Goal: Complete application form

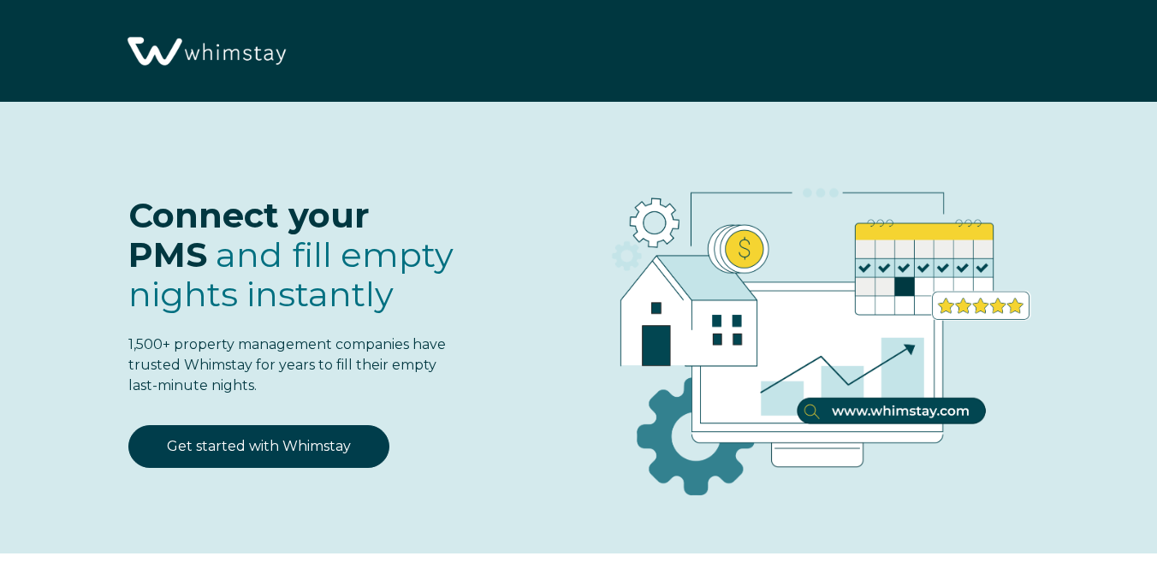
select select "US"
select select "Standard"
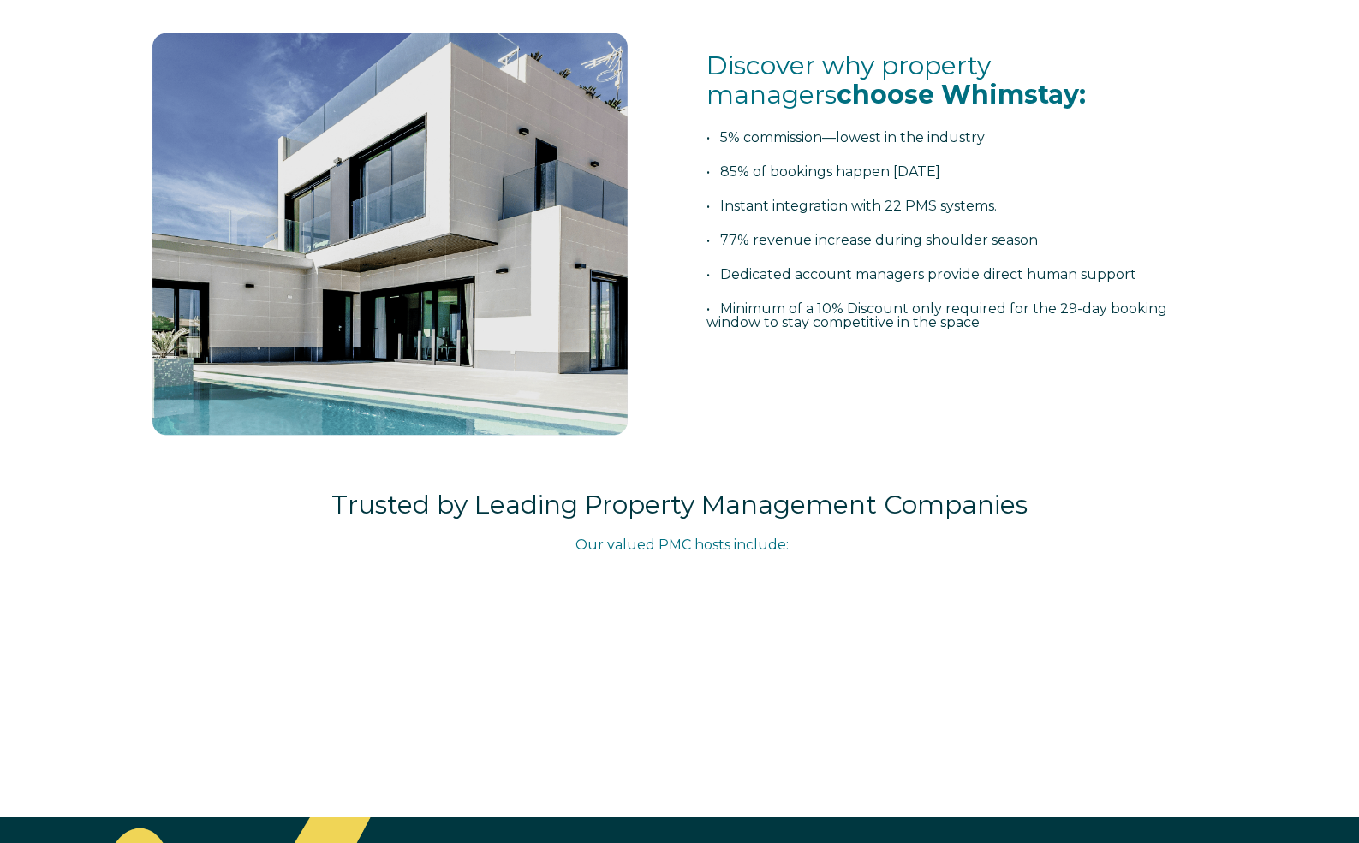
scroll to position [607, 0]
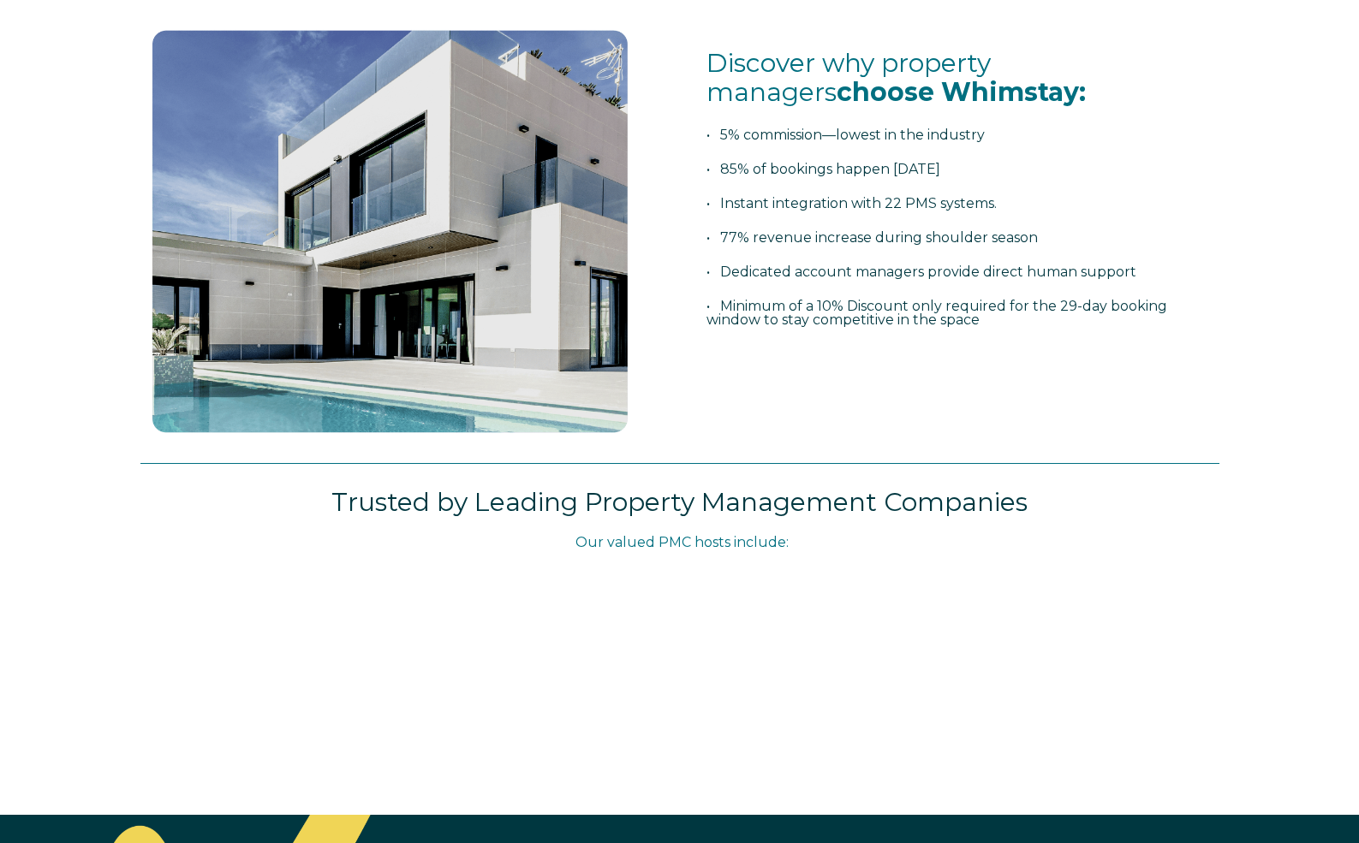
click at [1157, 562] on div "Trusted by Leading Property Management Companies Our valued PMC hosts include:​…" at bounding box center [679, 635] width 1359 height 360
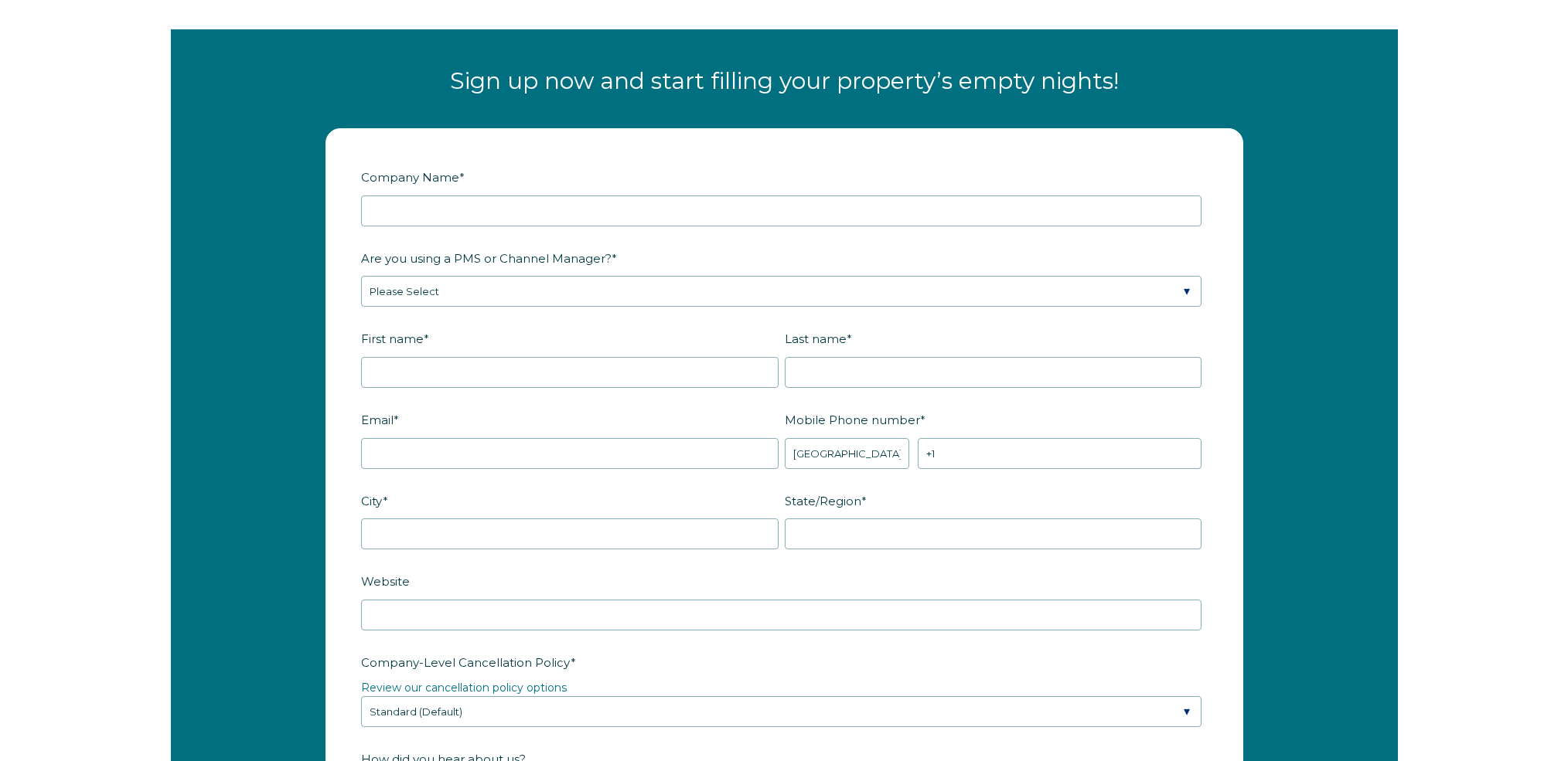
scroll to position [1989, 0]
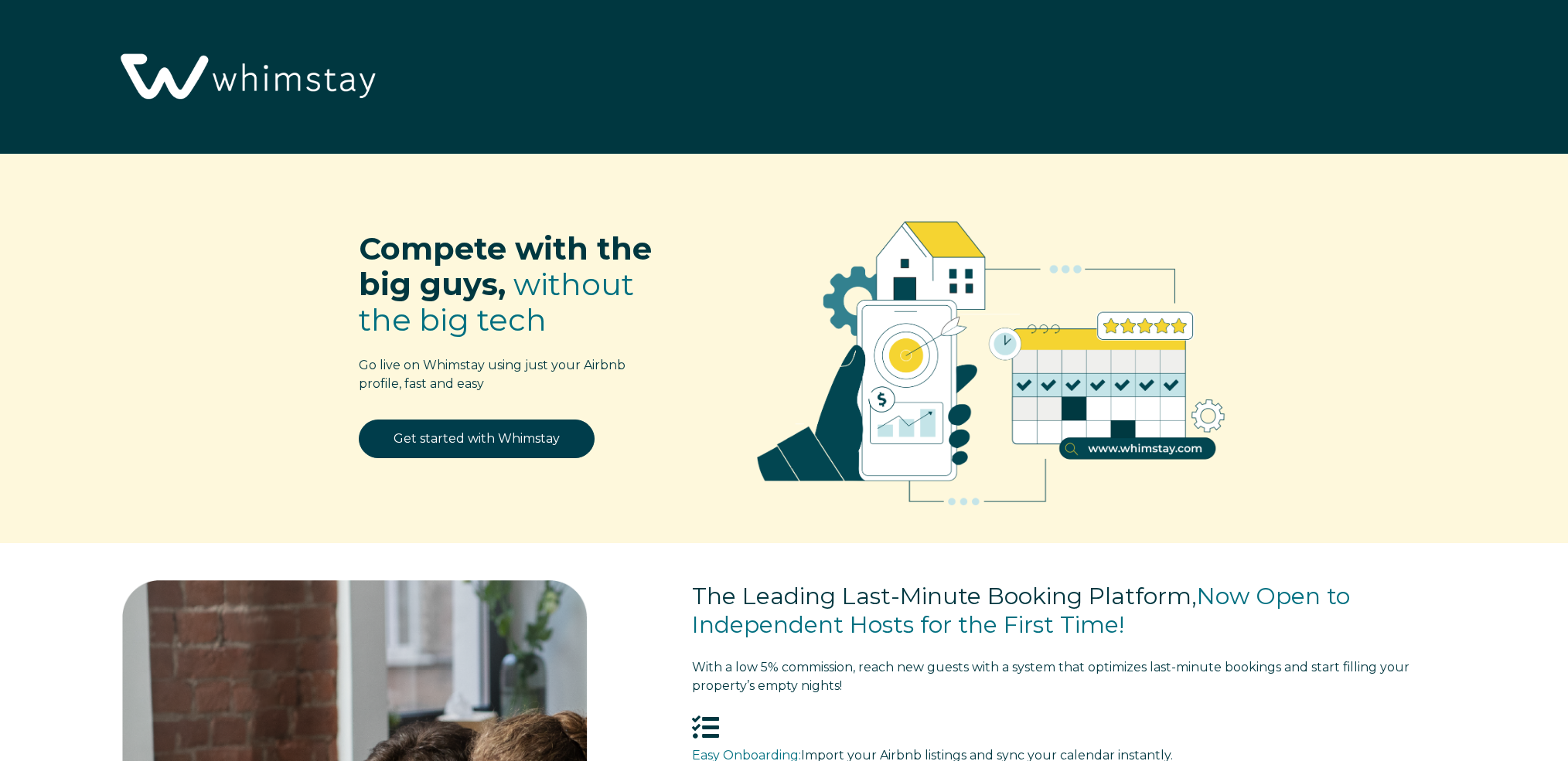
select select "US"
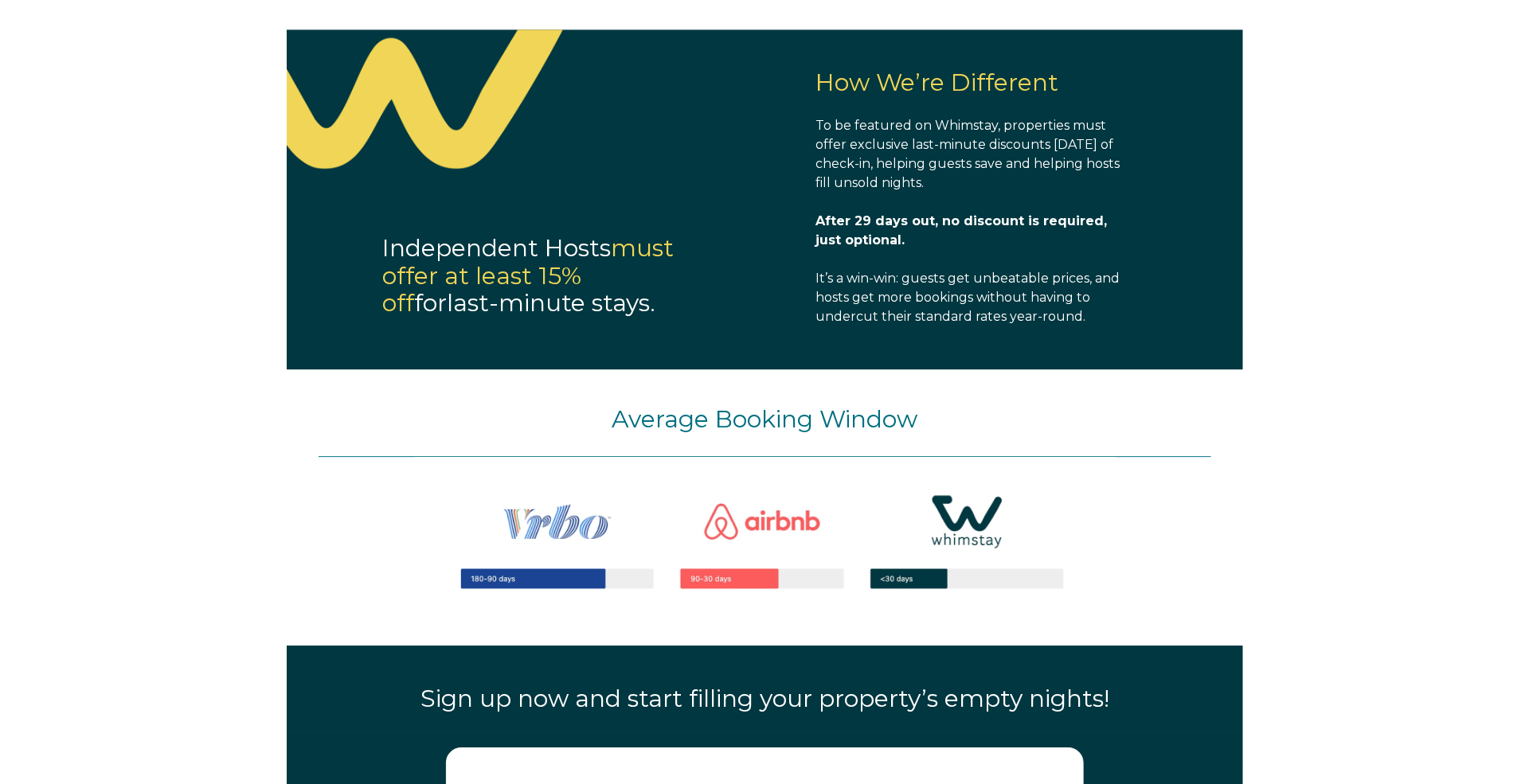
scroll to position [1435, 0]
